Goal: Book appointment/travel/reservation

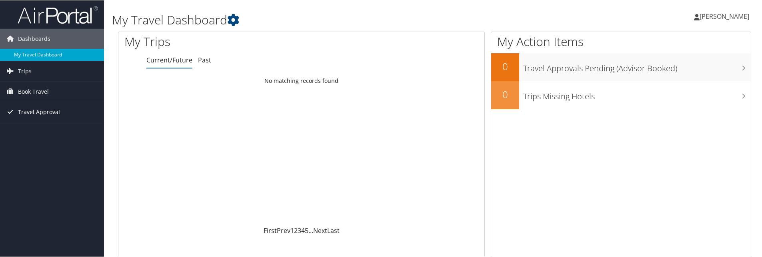
click at [37, 108] on span "Travel Approval" at bounding box center [39, 112] width 42 height 20
click at [37, 90] on span "Book Travel" at bounding box center [33, 91] width 31 height 20
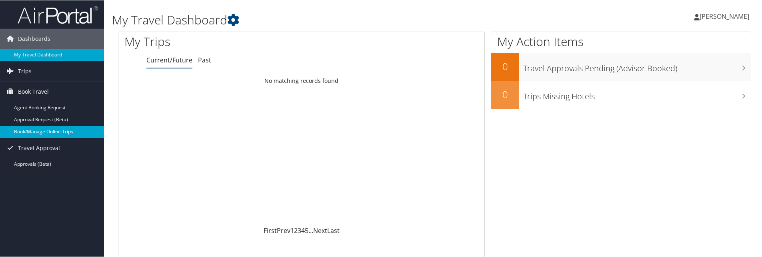
click at [59, 127] on link "Book/Manage Online Trips" at bounding box center [52, 131] width 104 height 12
